Goal: Information Seeking & Learning: Find specific page/section

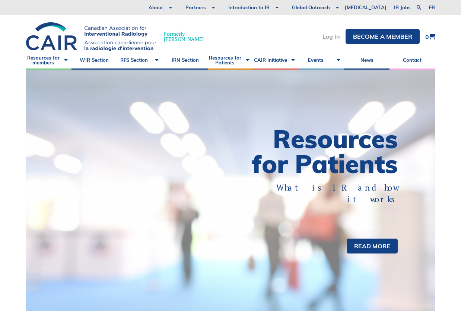
click at [335, 35] on link "Log In" at bounding box center [332, 37] width 18 height 6
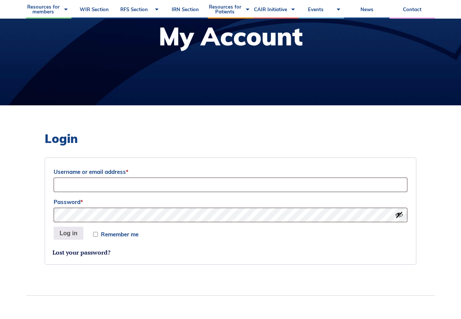
scroll to position [101, 0]
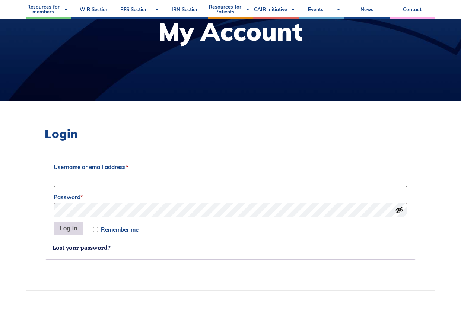
type input "[EMAIL_ADDRESS][DOMAIN_NAME]"
click at [74, 227] on button "Log in" at bounding box center [69, 228] width 30 height 13
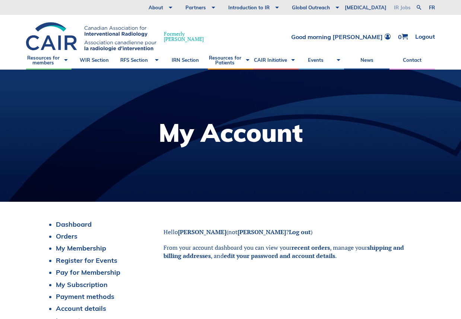
click at [400, 6] on link "IR Jobs" at bounding box center [402, 7] width 24 height 15
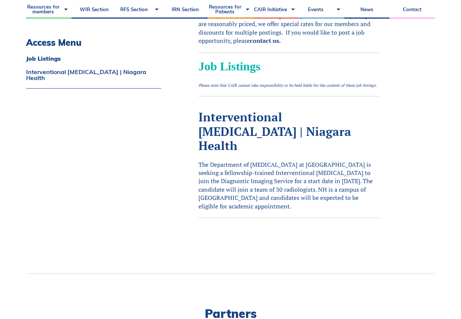
scroll to position [264, 0]
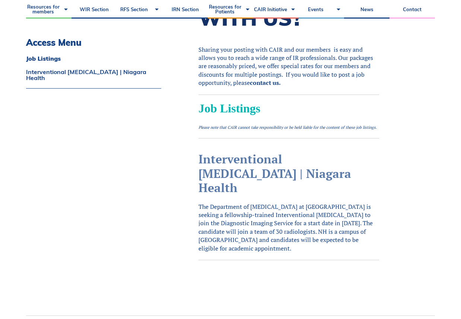
click at [244, 171] on link "Interventional [MEDICAL_DATA] | Niagara Health" at bounding box center [275, 173] width 153 height 44
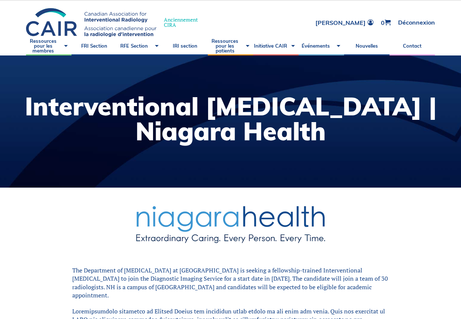
scroll to position [113, 0]
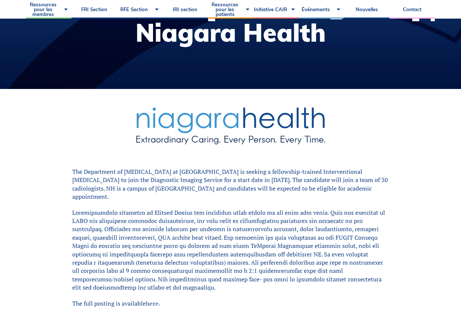
click at [152, 300] on link "here." at bounding box center [153, 304] width 15 height 8
